Goal: Transaction & Acquisition: Purchase product/service

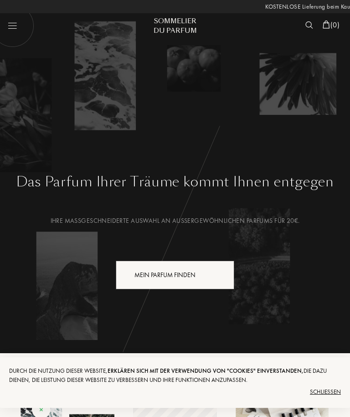
click at [139, 273] on div "Mein Parfum finden" at bounding box center [175, 275] width 118 height 29
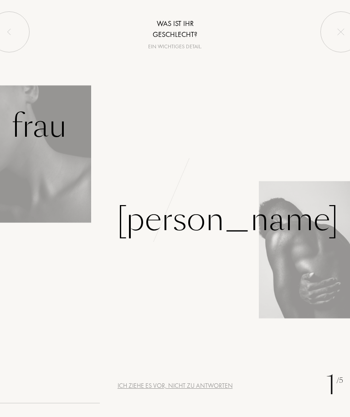
click at [33, 149] on div "Frau" at bounding box center [39, 126] width 56 height 48
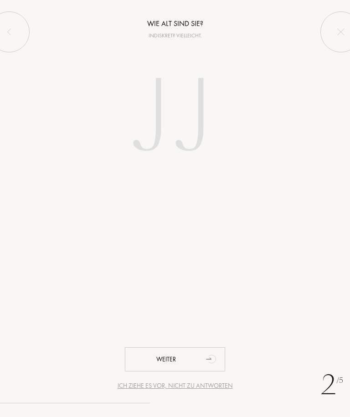
click at [166, 125] on input "number" at bounding box center [174, 118] width 171 height 137
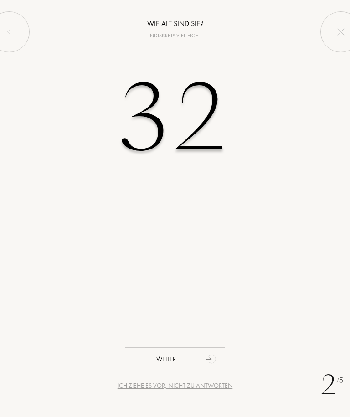
type input "32"
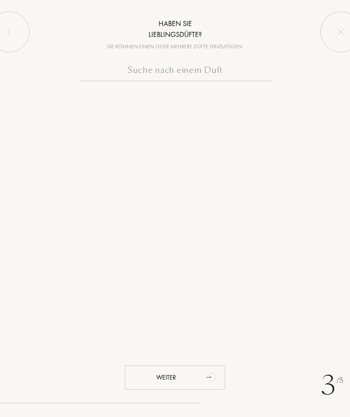
click at [231, 69] on input "text" at bounding box center [175, 72] width 193 height 18
type input "H"
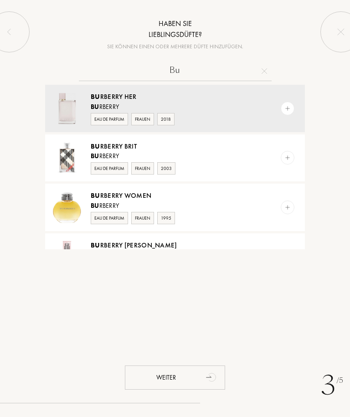
click at [198, 73] on input "Bu" at bounding box center [175, 72] width 193 height 18
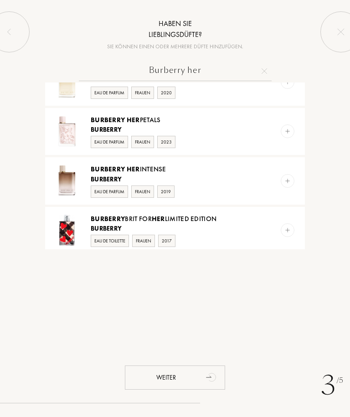
scroll to position [231, 0]
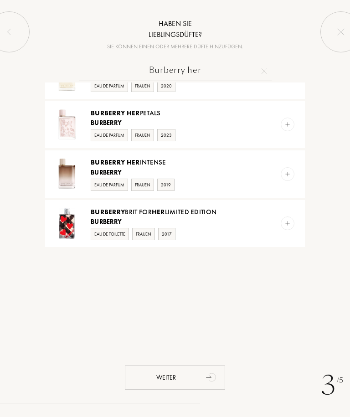
type input "Burberry her"
click at [67, 175] on img at bounding box center [67, 174] width 32 height 32
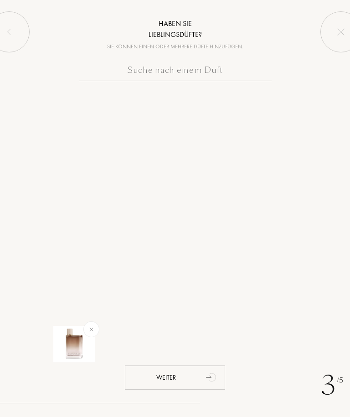
scroll to position [0, 0]
click at [131, 68] on input "text" at bounding box center [175, 72] width 193 height 18
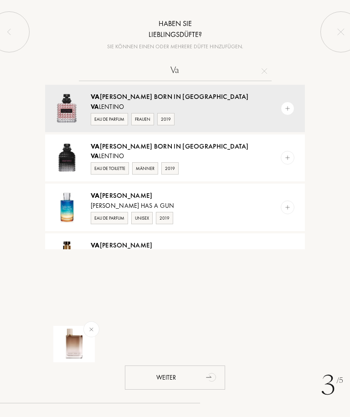
type input "V"
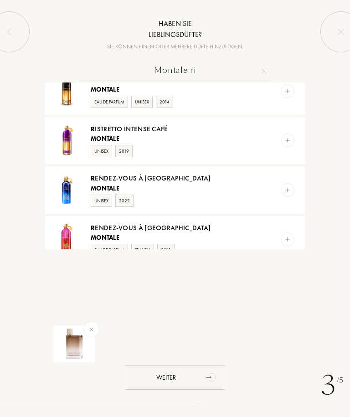
scroll to position [216, 0]
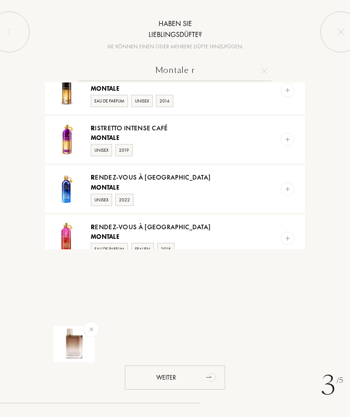
type input "Montale r"
click at [289, 137] on img at bounding box center [287, 139] width 6 height 6
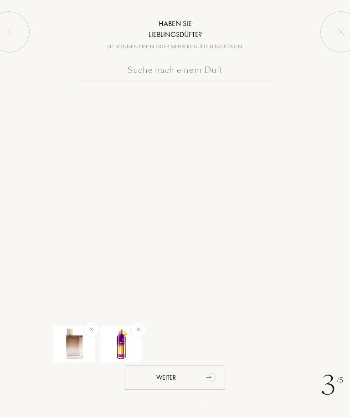
scroll to position [0, 0]
click at [125, 67] on input "text" at bounding box center [175, 72] width 193 height 18
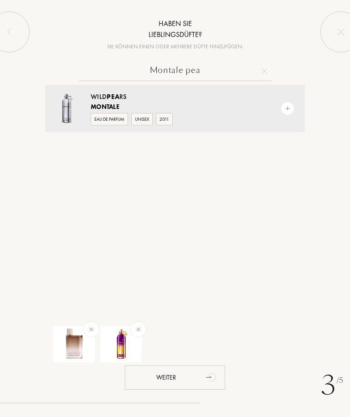
type input "Montale pea"
click at [287, 109] on img at bounding box center [287, 108] width 6 height 6
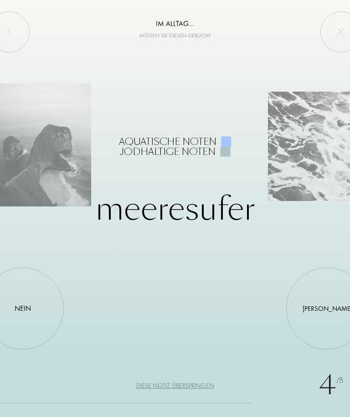
click at [31, 320] on div "Nein" at bounding box center [23, 308] width 82 height 82
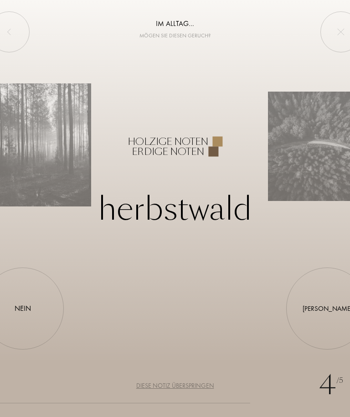
click at [330, 307] on div "Ja" at bounding box center [327, 308] width 82 height 82
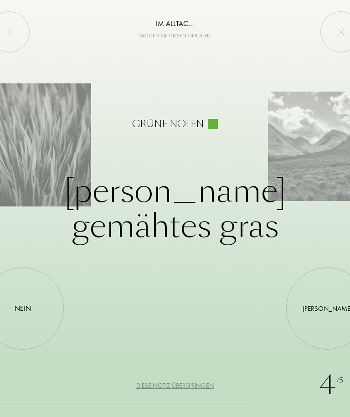
click at [31, 321] on div "Nein" at bounding box center [23, 308] width 82 height 82
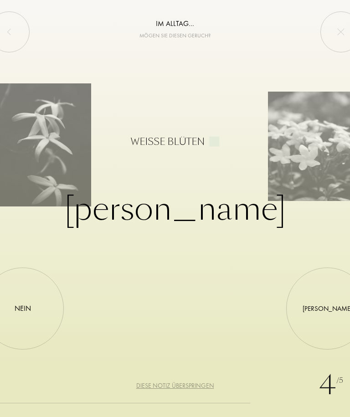
click at [327, 314] on div "Ja" at bounding box center [327, 308] width 82 height 82
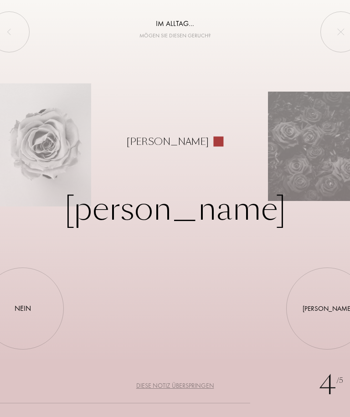
click at [329, 312] on div "Ja" at bounding box center [328, 308] width 50 height 10
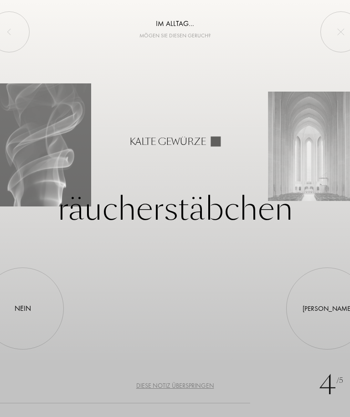
click at [30, 322] on div "Nein" at bounding box center [23, 308] width 82 height 82
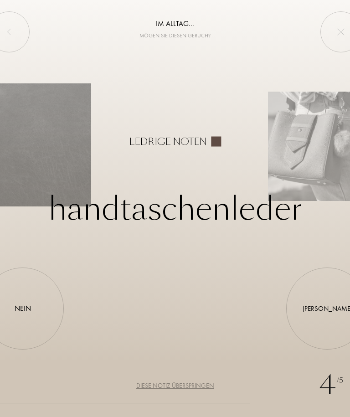
click at [29, 317] on div "Nein" at bounding box center [23, 308] width 82 height 82
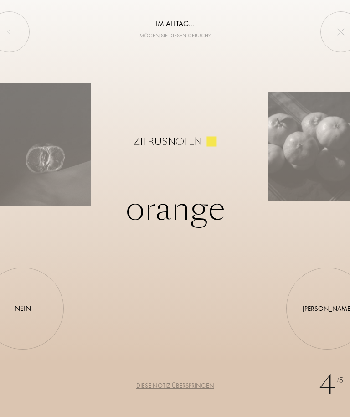
click at [330, 321] on div "Ja" at bounding box center [327, 308] width 82 height 82
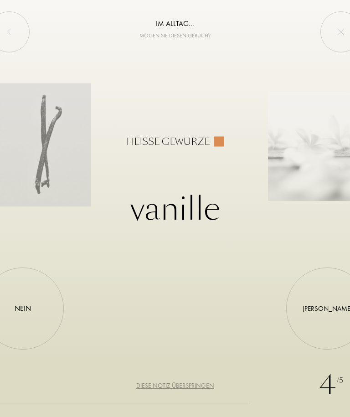
click at [327, 311] on div "Ja" at bounding box center [328, 308] width 50 height 10
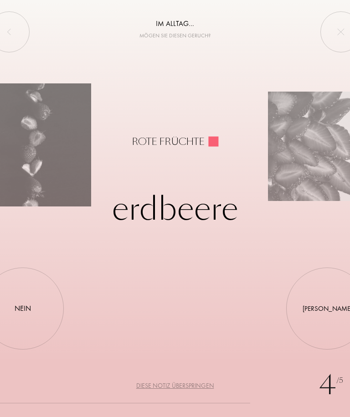
click at [327, 314] on div "Ja" at bounding box center [327, 308] width 82 height 82
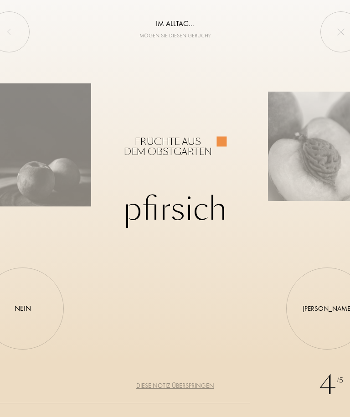
click at [323, 318] on div "Ja" at bounding box center [327, 308] width 82 height 82
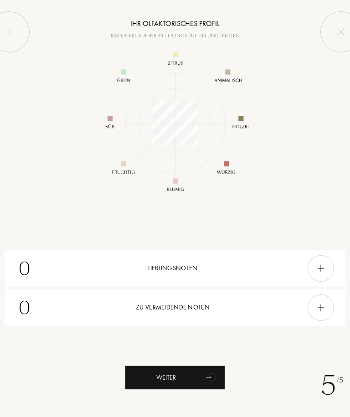
scroll to position [118, 118]
click at [197, 371] on div "Weiter" at bounding box center [175, 377] width 100 height 24
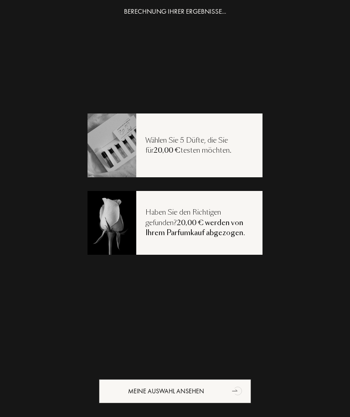
scroll to position [11, 0]
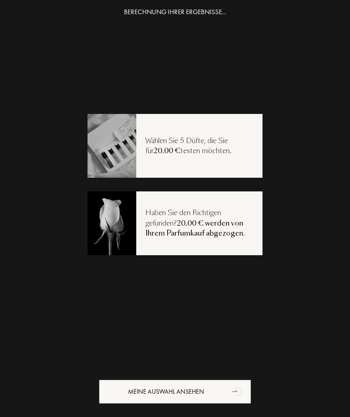
click at [151, 390] on div "Meine Auswahl ansehen" at bounding box center [175, 392] width 152 height 24
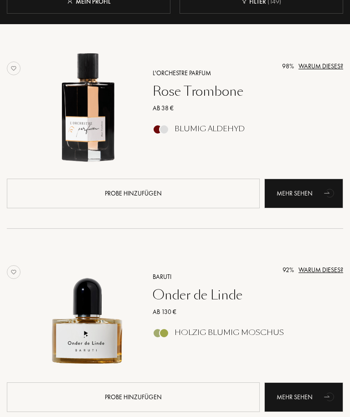
scroll to position [0, -69]
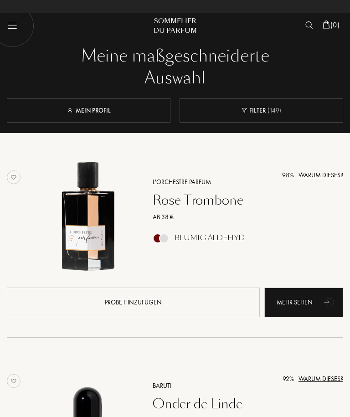
click at [11, 23] on img at bounding box center [12, 25] width 43 height 43
select select "DE"
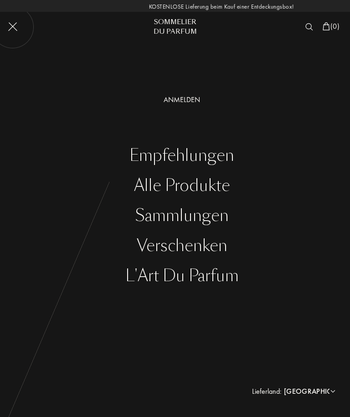
click at [174, 26] on div "Sommelier" at bounding box center [175, 22] width 62 height 10
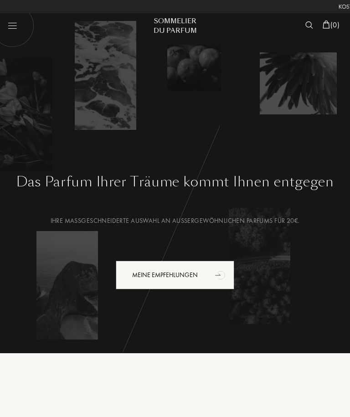
scroll to position [0, -148]
